Goal: Task Accomplishment & Management: Manage account settings

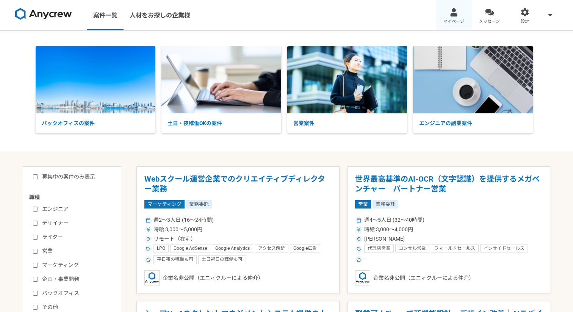
click at [448, 14] on link "マイページ" at bounding box center [454, 15] width 36 height 30
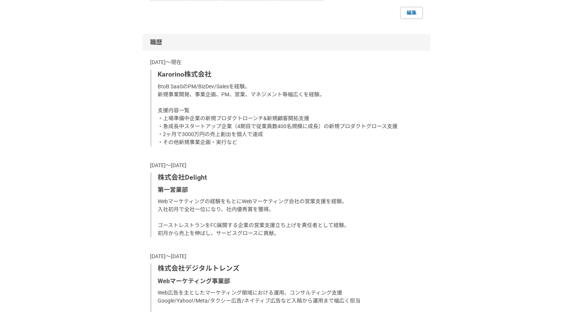
scroll to position [492, 0]
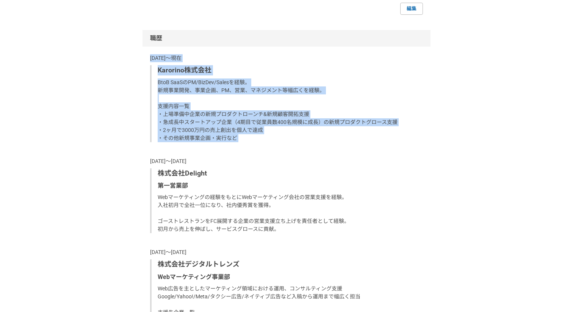
drag, startPoint x: 150, startPoint y: 57, endPoint x: 282, endPoint y: 145, distance: 158.2
click at [282, 145] on div "[DATE]〜現在 Karorino株式会社 BtoB SaaSのPM/BizDev/Salesを経験。 新規事業開発、事業企画、PM、営業、マネジメント等幅…" at bounding box center [286, 217] width 273 height 326
copy div "[DATE]〜現在 Karorino株式会社 BtoB SaaSのPM/BizDev/Salesを経験。 新規事業開発、事業企画、PM、営業、マネジメント等幅…"
click at [282, 145] on div "[DATE]〜現在 Karorino株式会社 BtoB SaaSのPM/BizDev/Salesを経験。 新規事業開発、事業企画、PM、営業、マネジメント等幅…" at bounding box center [286, 217] width 273 height 326
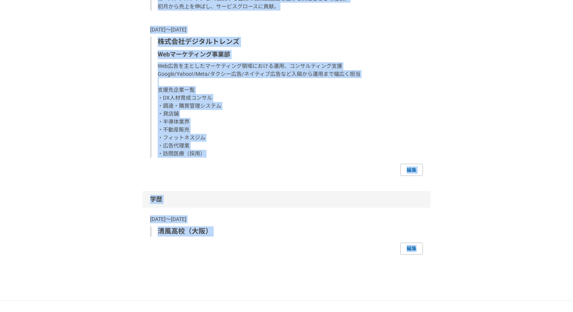
scroll to position [768, 0]
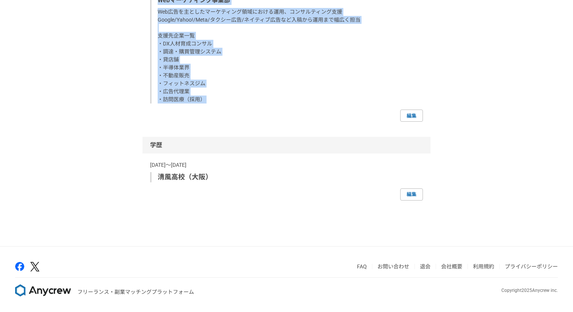
drag, startPoint x: 150, startPoint y: 37, endPoint x: 255, endPoint y: 108, distance: 126.1
copy div "lo 3431i〜do Sitametconse AdiP EliTsED/DoeIus/Temporin。 utlabo、etdo、MA、al、enimad…"
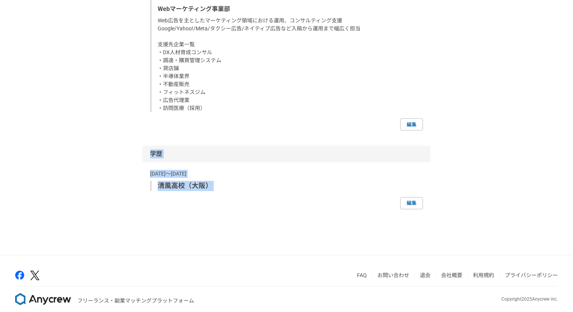
drag, startPoint x: 151, startPoint y: 152, endPoint x: 220, endPoint y: 195, distance: 81.4
click at [220, 196] on div "学歴 [DATE]〜[DATE] 清風高校（[GEOGRAPHIC_DATA]） 編集" at bounding box center [286, 177] width 288 height 64
copy div "学歴 [DATE]〜[DATE] 清風高校（[GEOGRAPHIC_DATA]）"
click at [294, 175] on p "[DATE]〜[DATE]" at bounding box center [286, 174] width 273 height 8
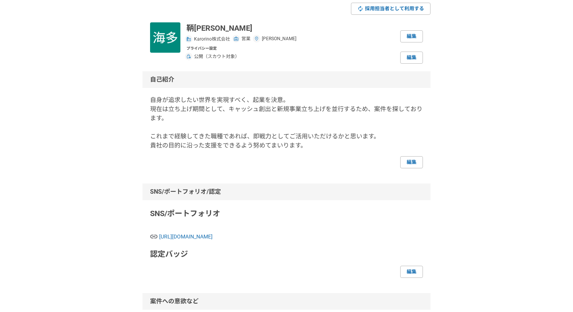
scroll to position [32, 0]
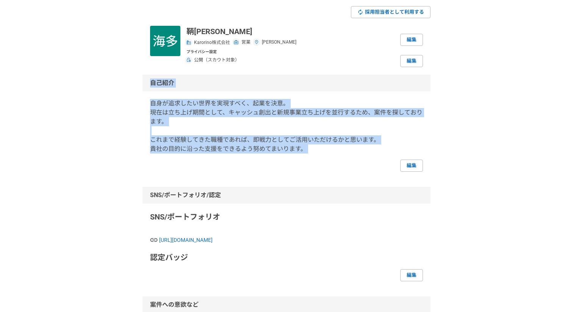
drag, startPoint x: 150, startPoint y: 81, endPoint x: 303, endPoint y: 161, distance: 172.0
click at [303, 161] on div "自己紹介 自身が追求したい世界を実現すべく、起業を決意。 現在は立ち上げ期間として、キャッシュ創出と新規事業立ち上げを並行するため、案件を探しております。 こ…" at bounding box center [286, 123] width 288 height 97
copy div "自己紹介 自身が追求したい世界を実現すべく、起業を決意。 現在は立ち上げ期間として、キャッシュ創出と新規事業立ち上げを並行するため、案件を探しております。 こ…"
